Goal: Transaction & Acquisition: Obtain resource

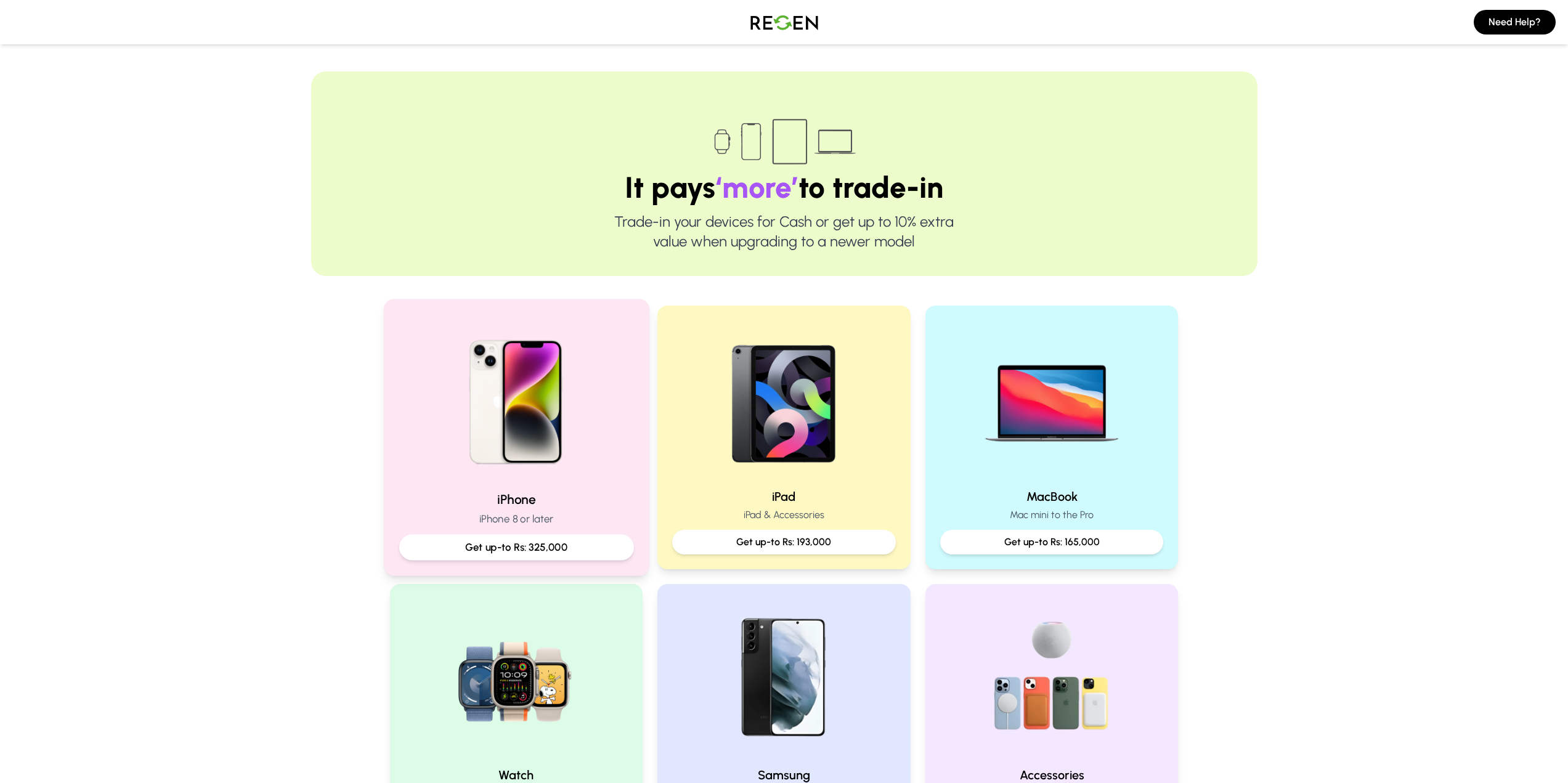
click at [595, 535] on div "Get up-to Rs: 325,000" at bounding box center [516, 548] width 235 height 25
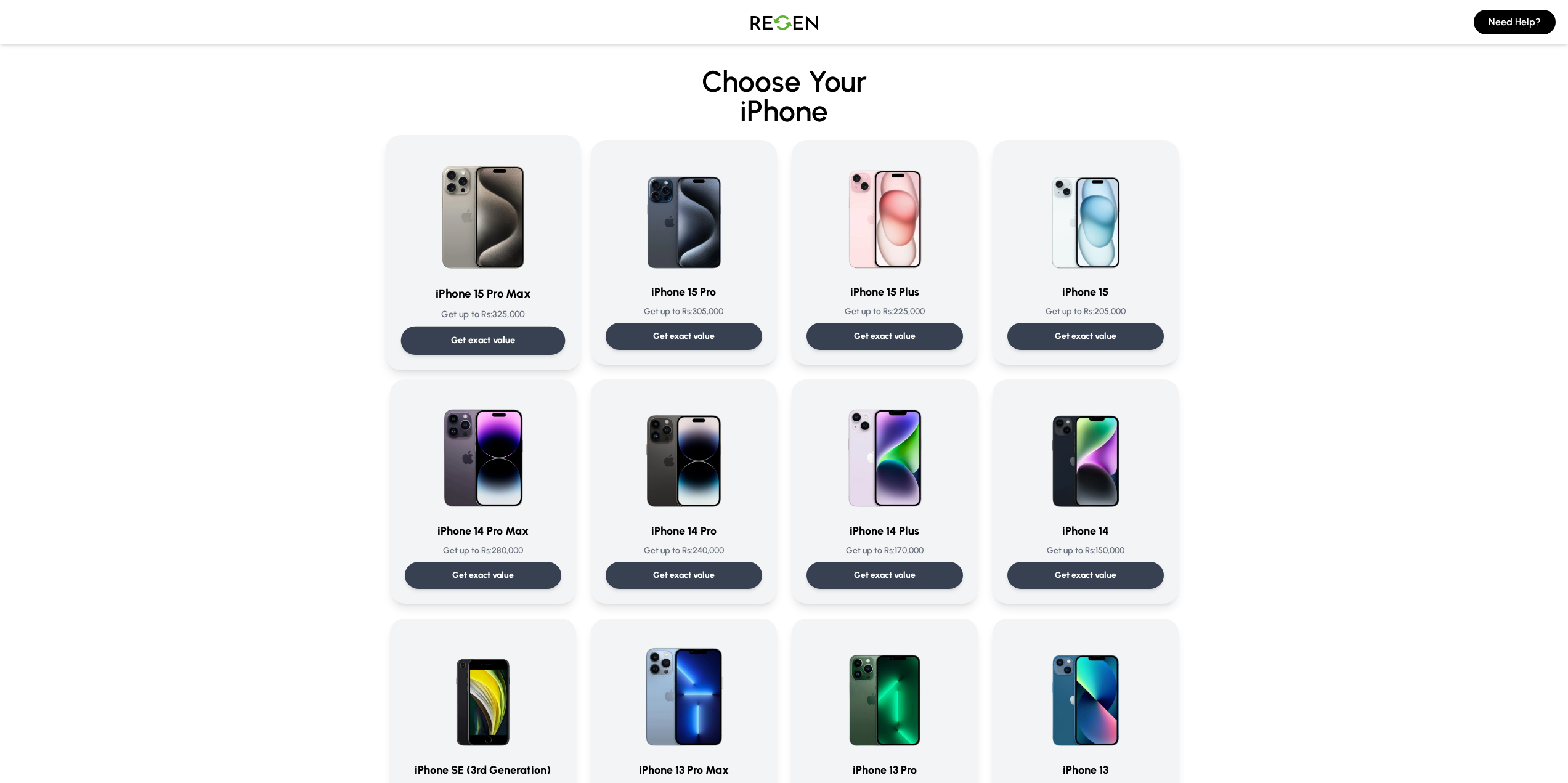
click at [530, 329] on div "Get exact value" at bounding box center [483, 341] width 164 height 28
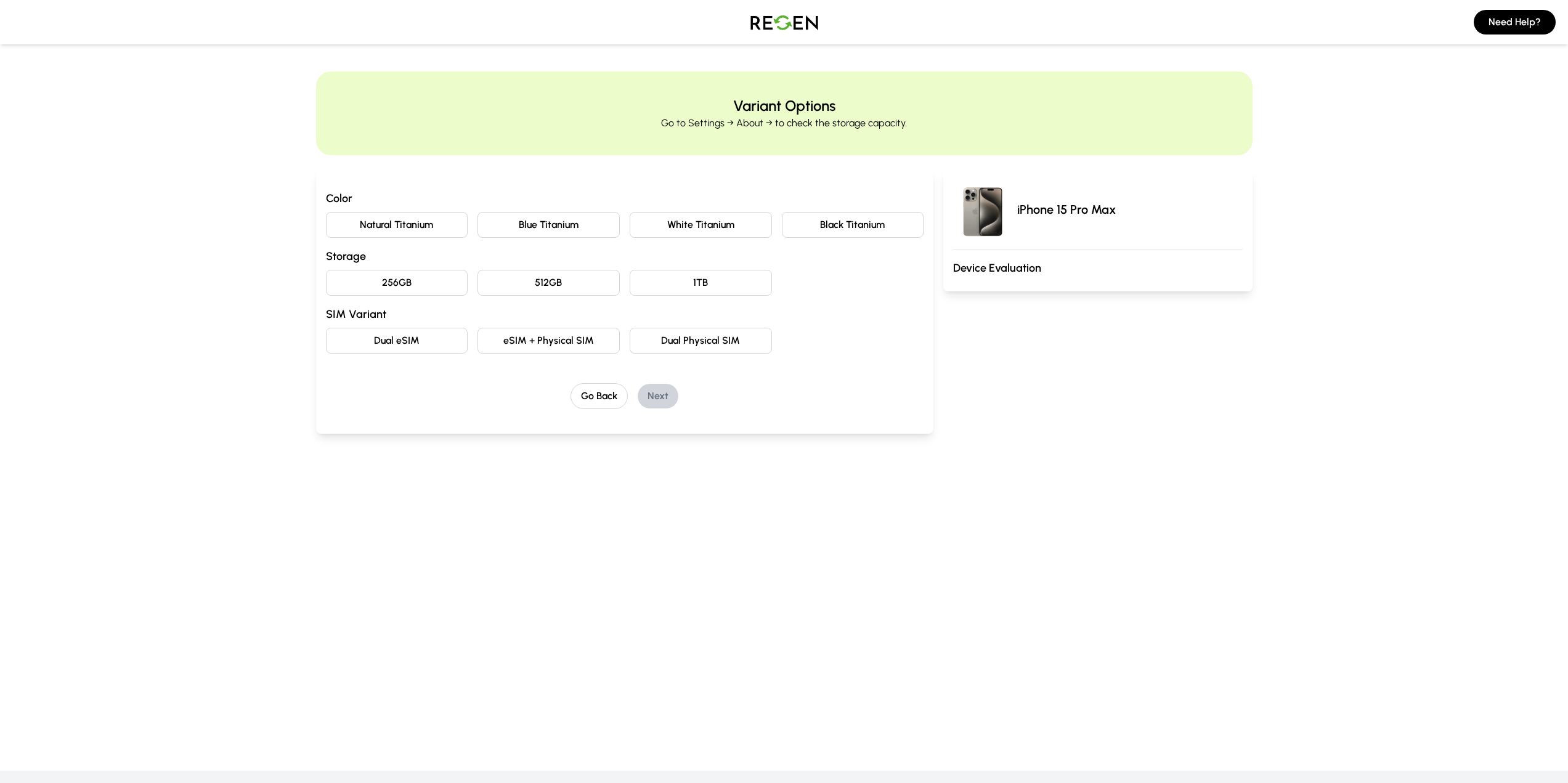
click at [583, 347] on button "eSIM + Physical SIM" at bounding box center [548, 341] width 142 height 25
click at [438, 284] on button "256GB" at bounding box center [396, 283] width 142 height 25
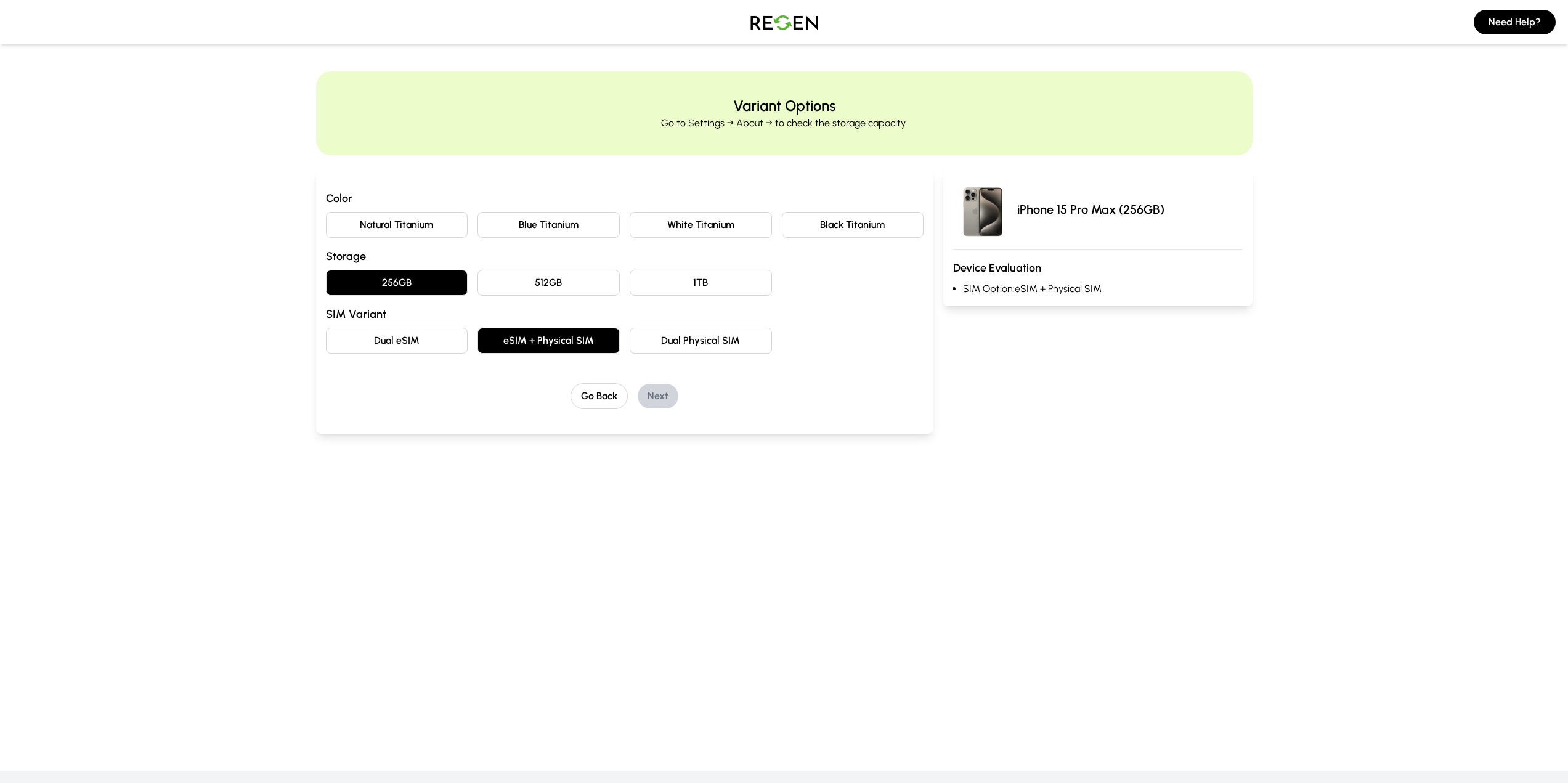
click at [445, 217] on button "Natural Titanium" at bounding box center [396, 225] width 142 height 25
click at [663, 401] on button "Next" at bounding box center [659, 395] width 41 height 24
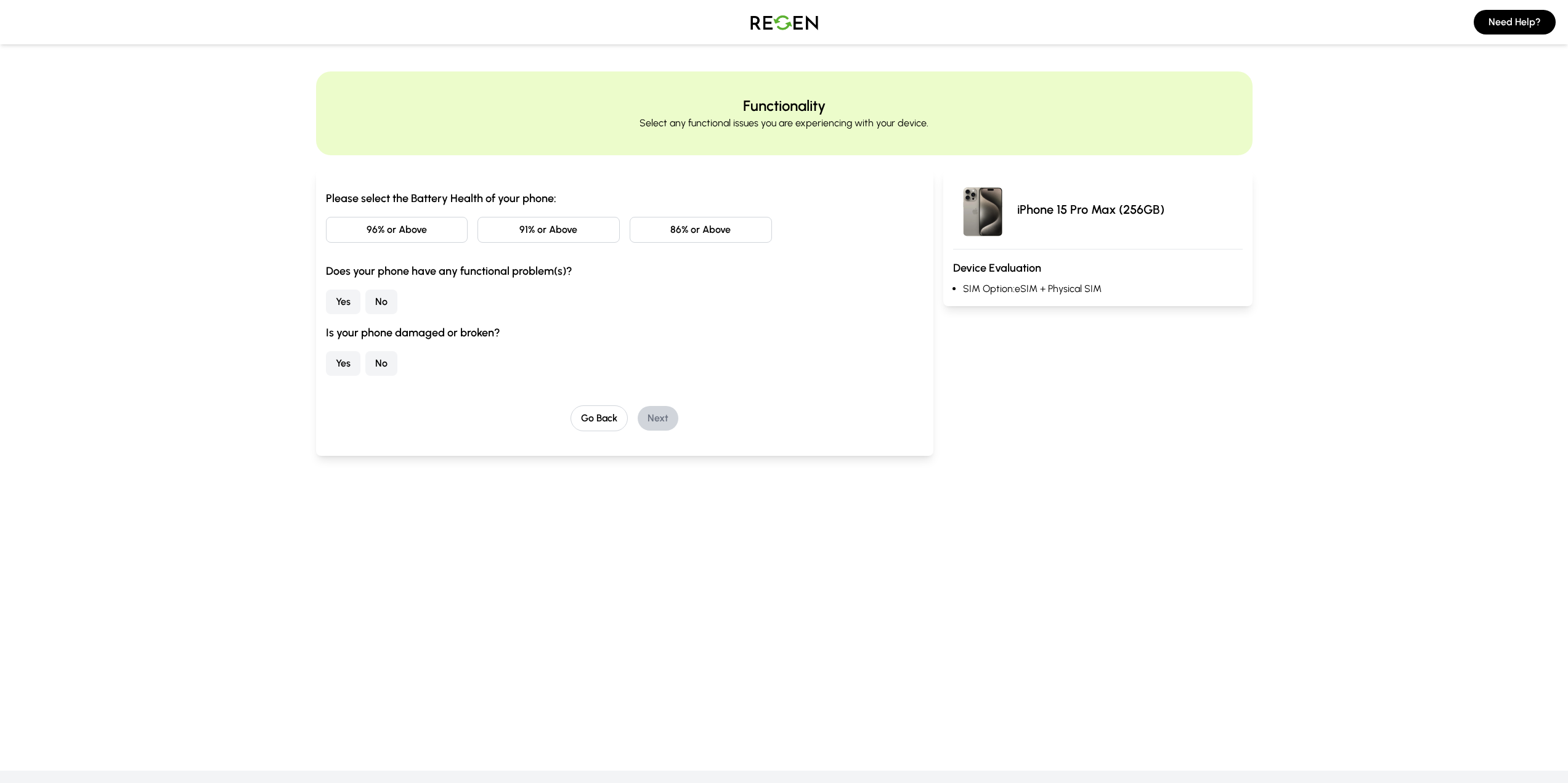
click at [431, 239] on button "96% or Above" at bounding box center [396, 230] width 142 height 25
click at [379, 308] on button "No" at bounding box center [381, 301] width 32 height 24
click at [384, 367] on button "No" at bounding box center [381, 363] width 32 height 24
click at [648, 417] on button "Next" at bounding box center [659, 418] width 41 height 24
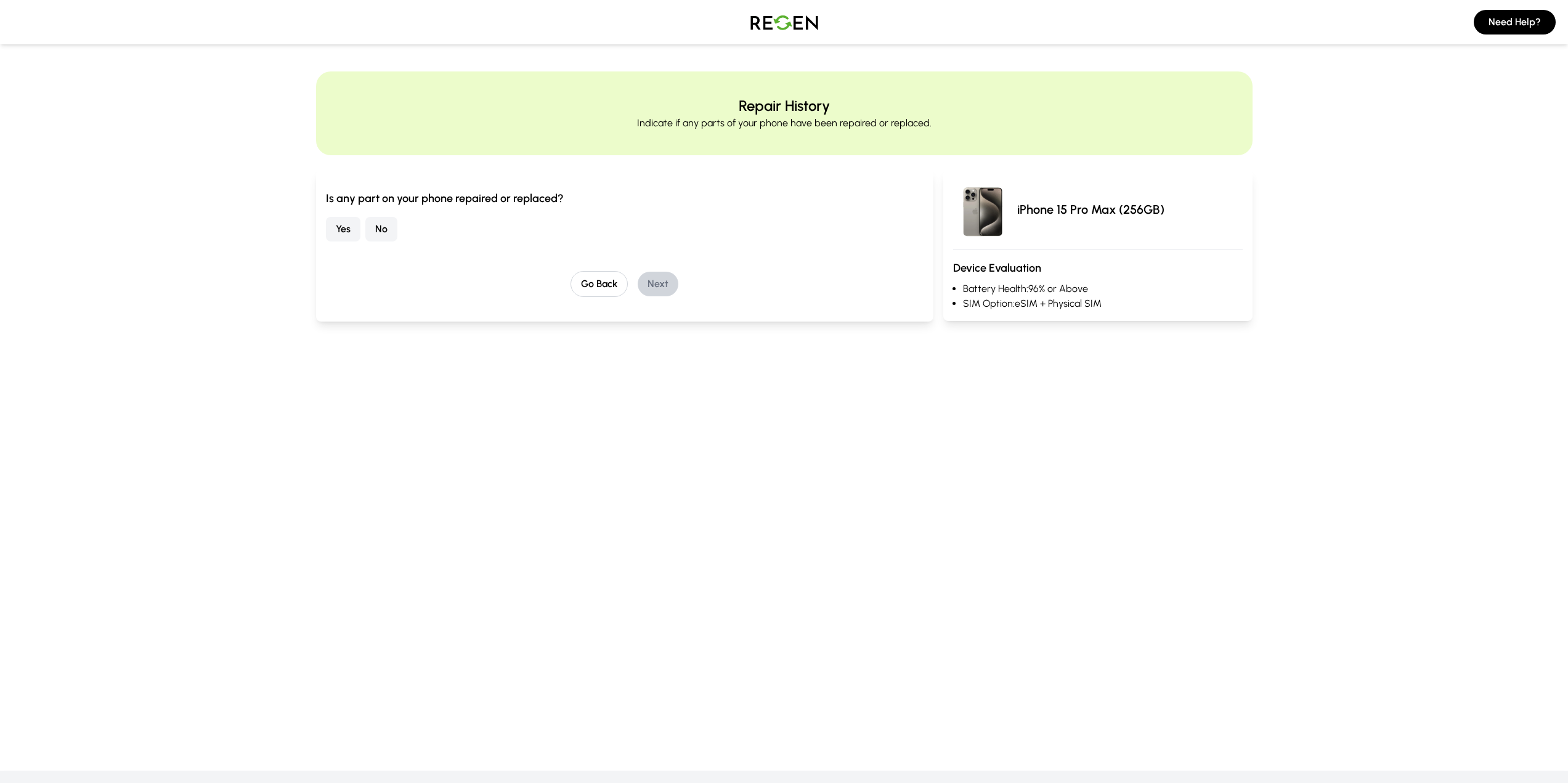
click at [375, 234] on button "No" at bounding box center [381, 229] width 32 height 24
click at [650, 287] on button "Next" at bounding box center [659, 284] width 41 height 24
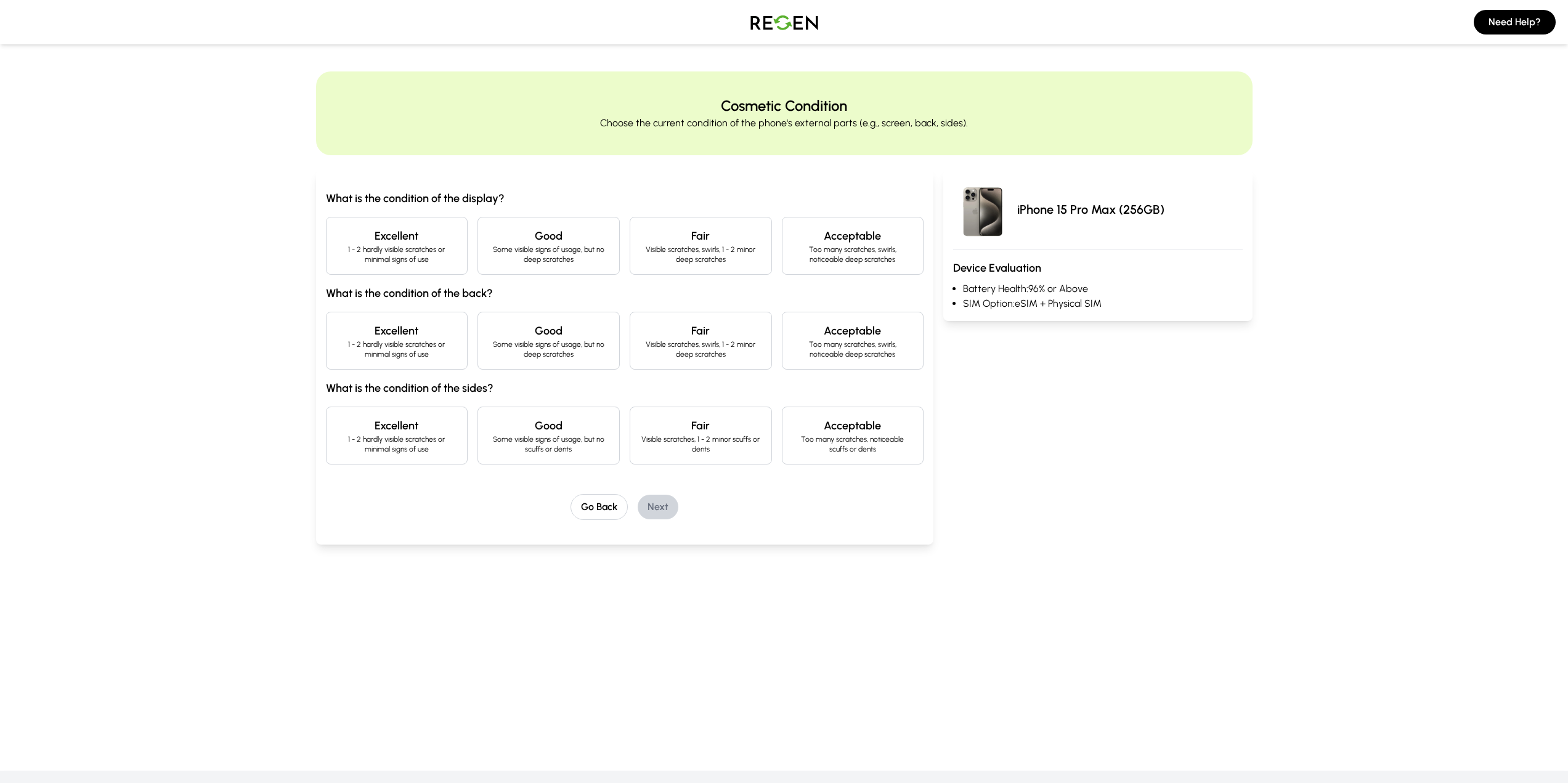
click at [436, 272] on div "Excellent 1 - 2 hardly visible scratches or minimal signs of use" at bounding box center [396, 246] width 142 height 58
click at [441, 354] on p "1 - 2 hardly visible scratches or minimal signs of use" at bounding box center [397, 349] width 121 height 20
click at [437, 424] on h4 "Excellent" at bounding box center [397, 426] width 121 height 18
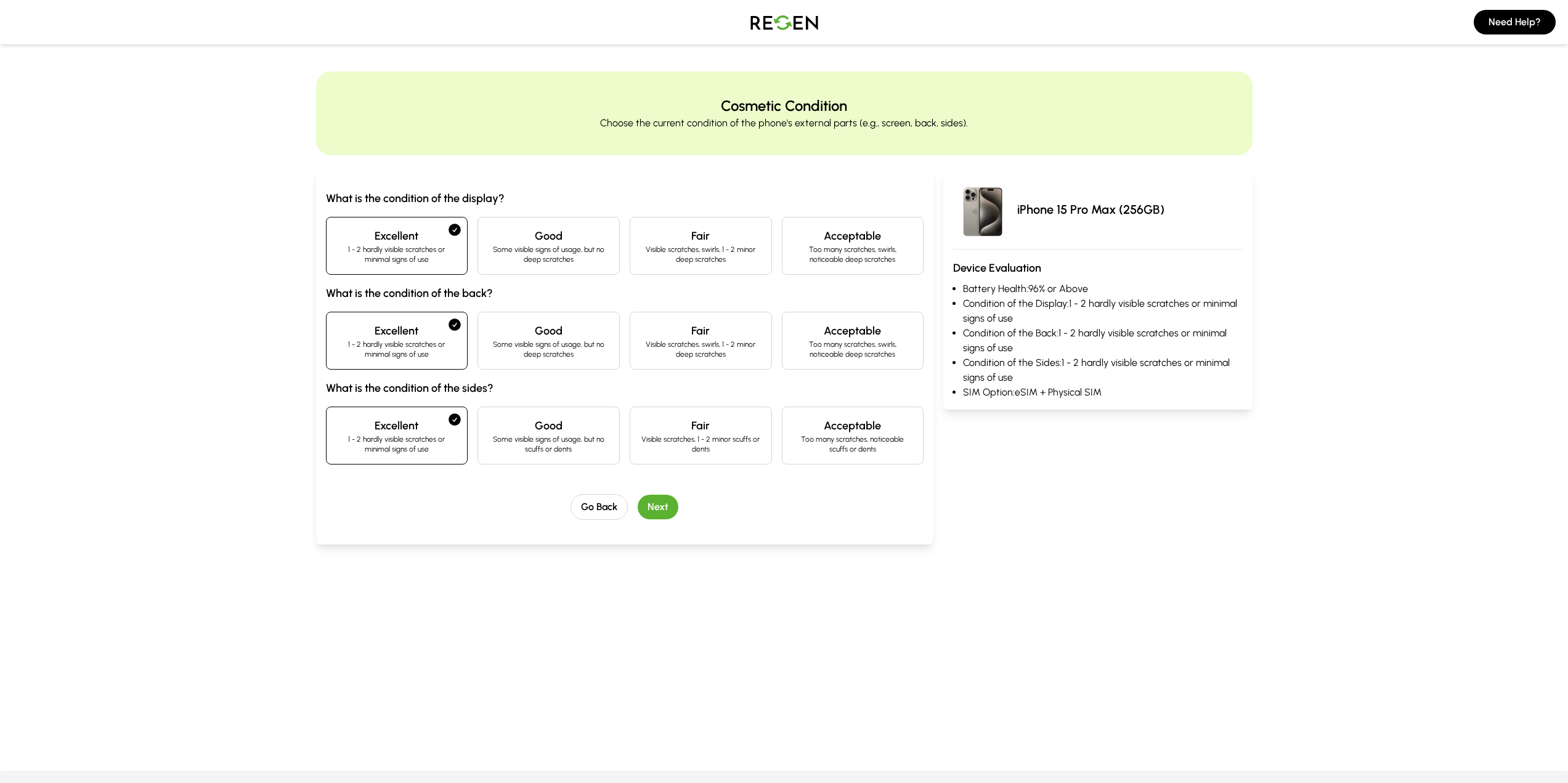
click at [678, 522] on div "What is the condition of the display? Excellent 1 - 2 hardly visible scratches …" at bounding box center [625, 357] width 619 height 375
click at [658, 514] on button "Next" at bounding box center [659, 507] width 41 height 24
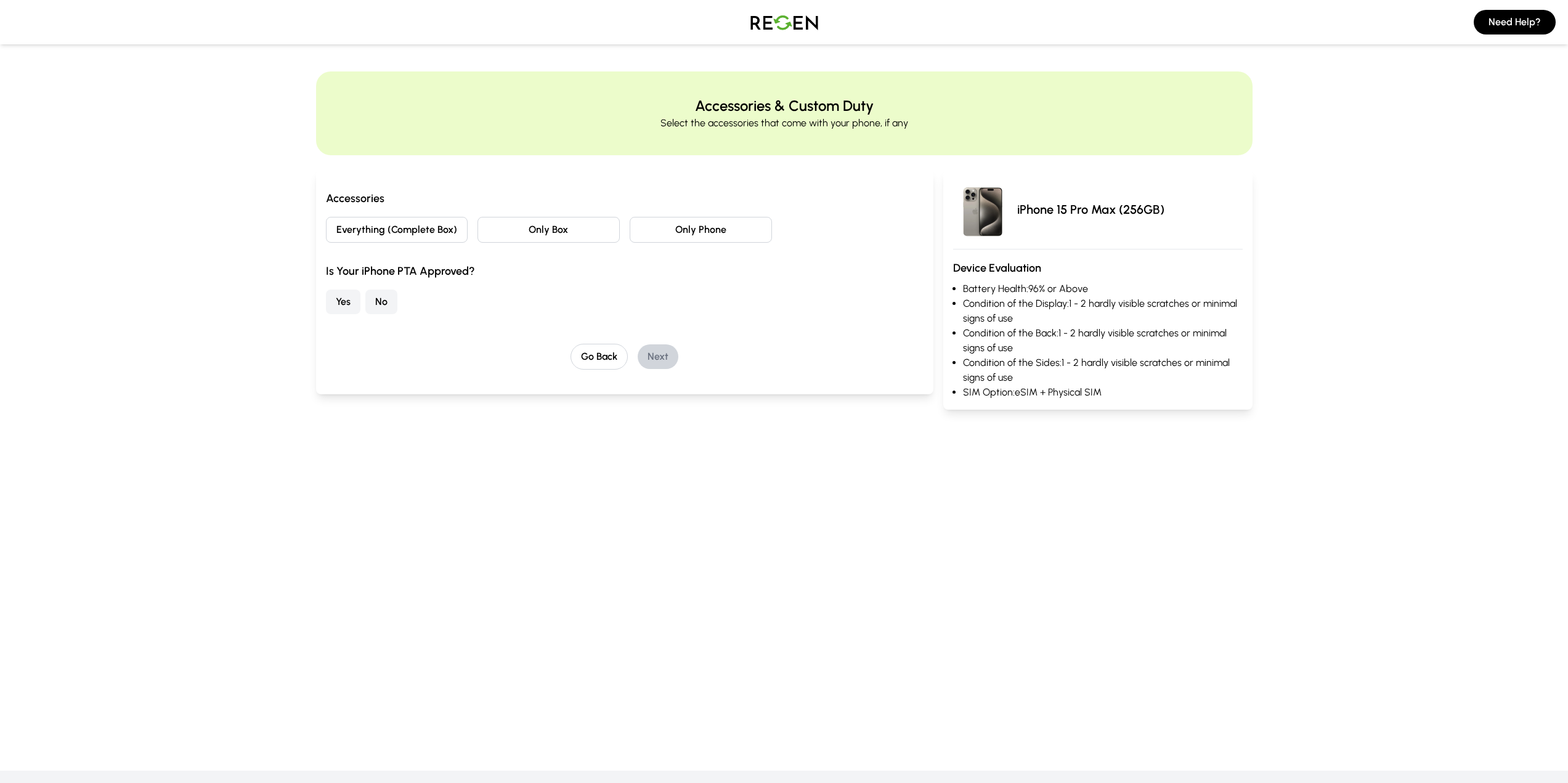
click at [400, 234] on button "Everything (Complete Box)" at bounding box center [396, 230] width 142 height 25
click at [345, 303] on button "Yes" at bounding box center [343, 301] width 34 height 24
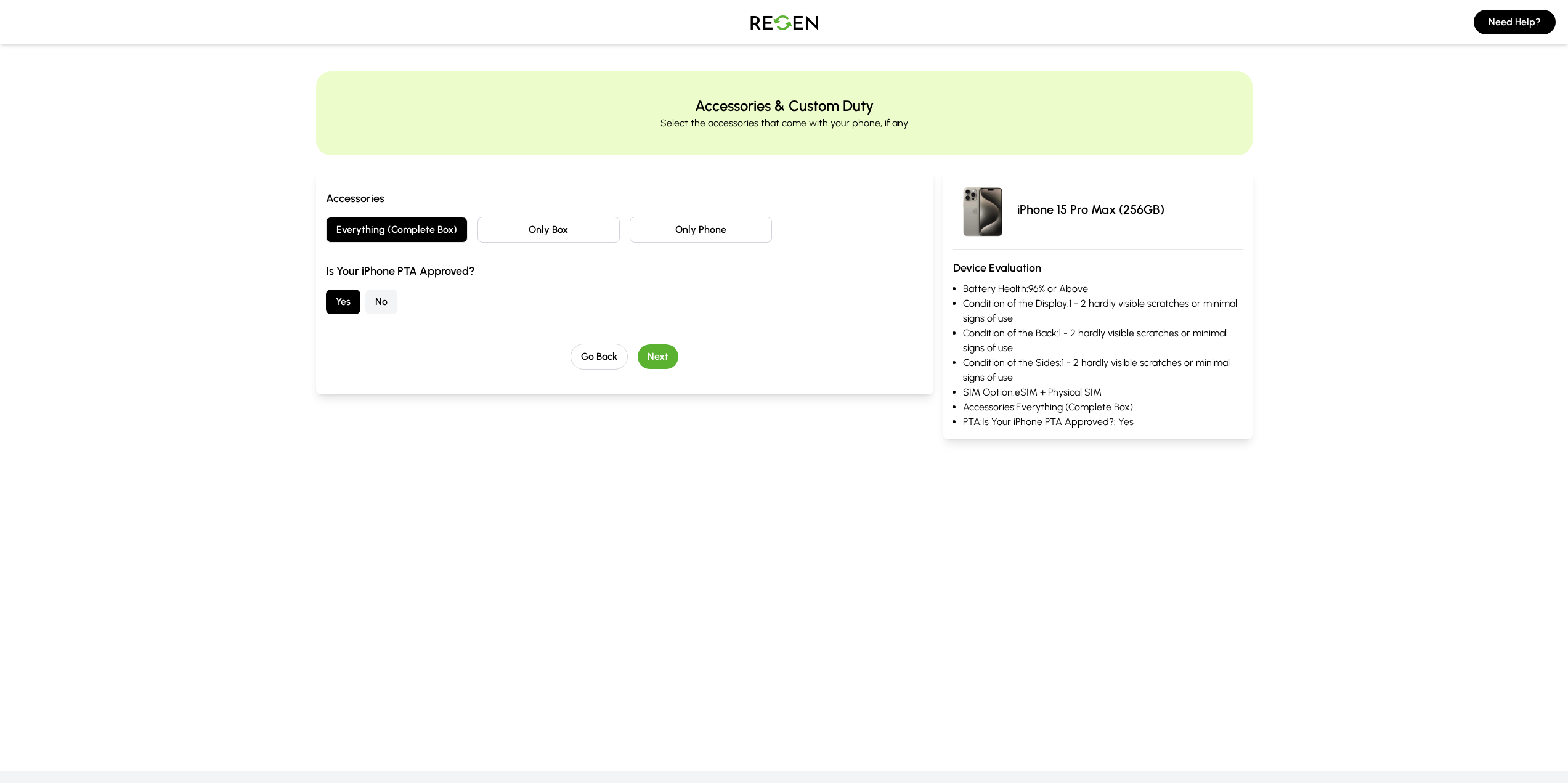
click at [652, 364] on button "Next" at bounding box center [659, 356] width 41 height 24
